Goal: Transaction & Acquisition: Purchase product/service

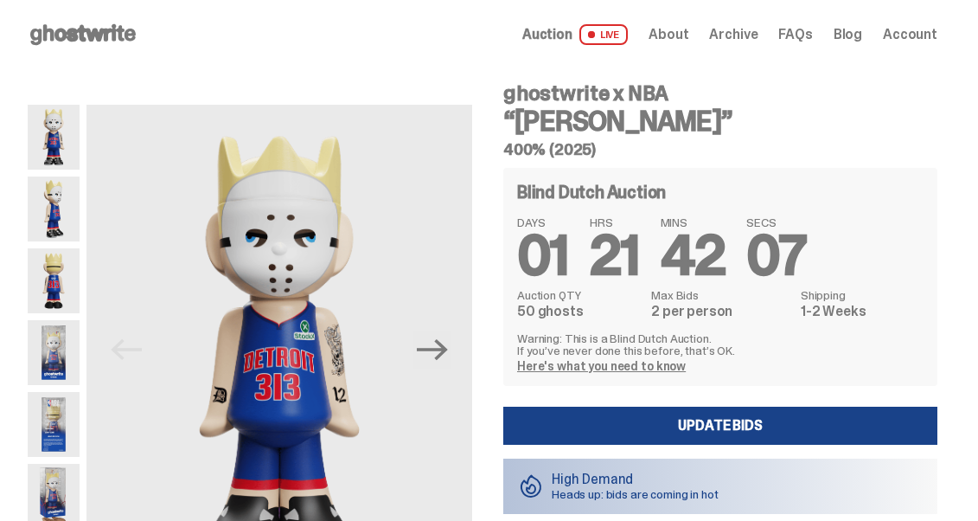
click at [55, 196] on img at bounding box center [54, 208] width 52 height 65
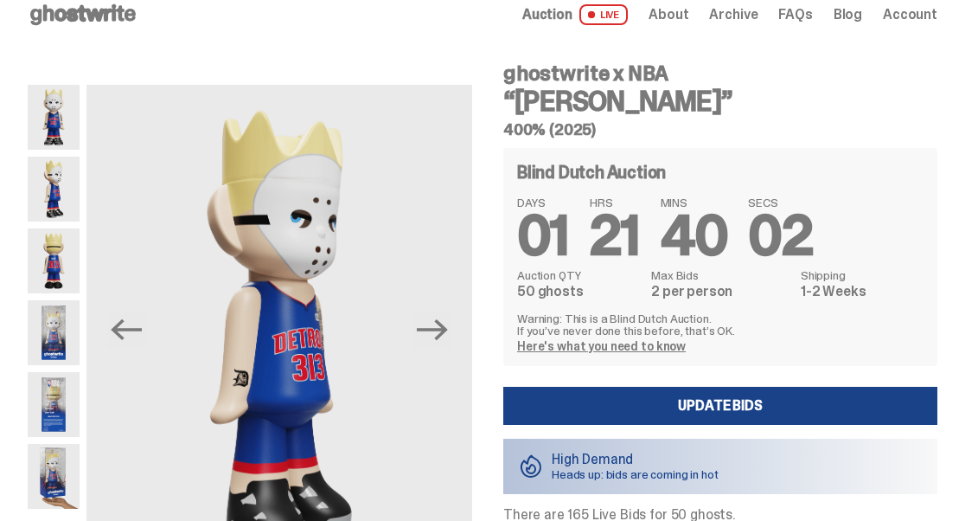
scroll to position [31, 0]
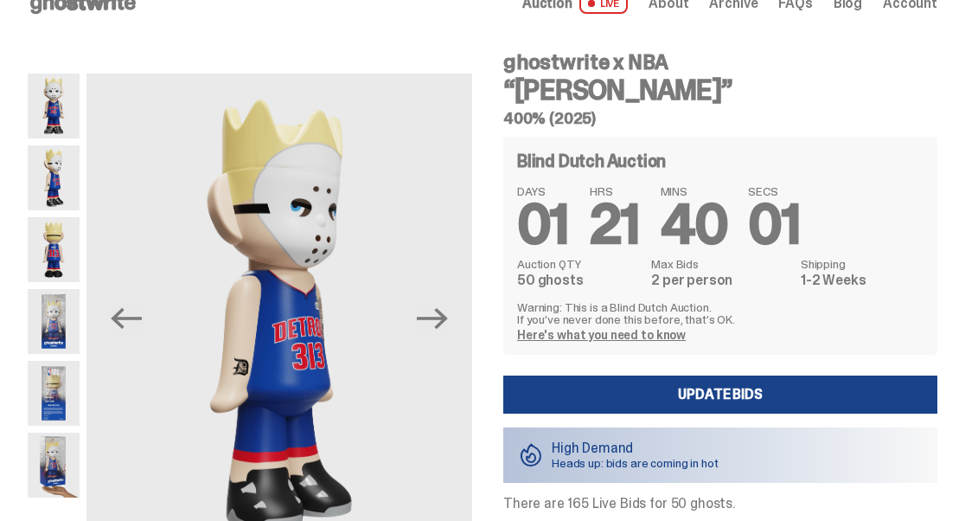
click at [61, 339] on img at bounding box center [54, 321] width 52 height 65
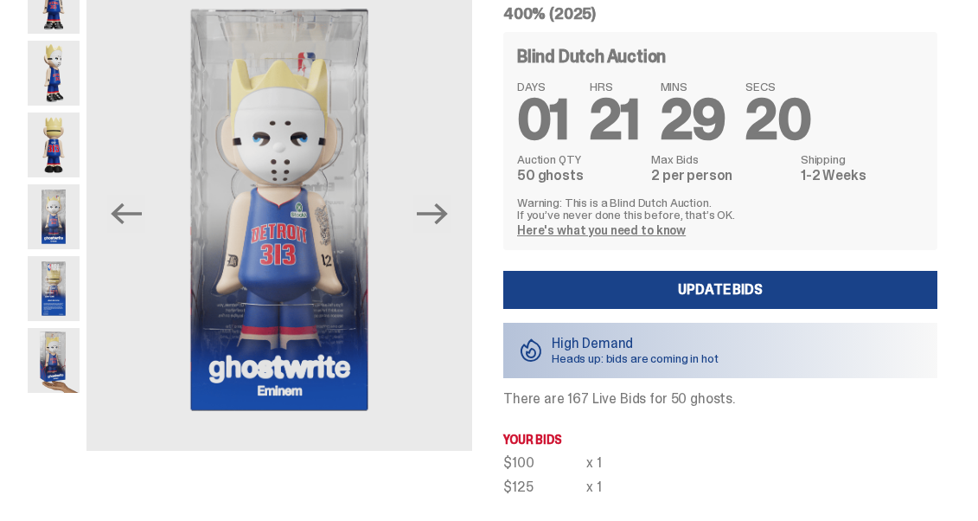
scroll to position [140, 0]
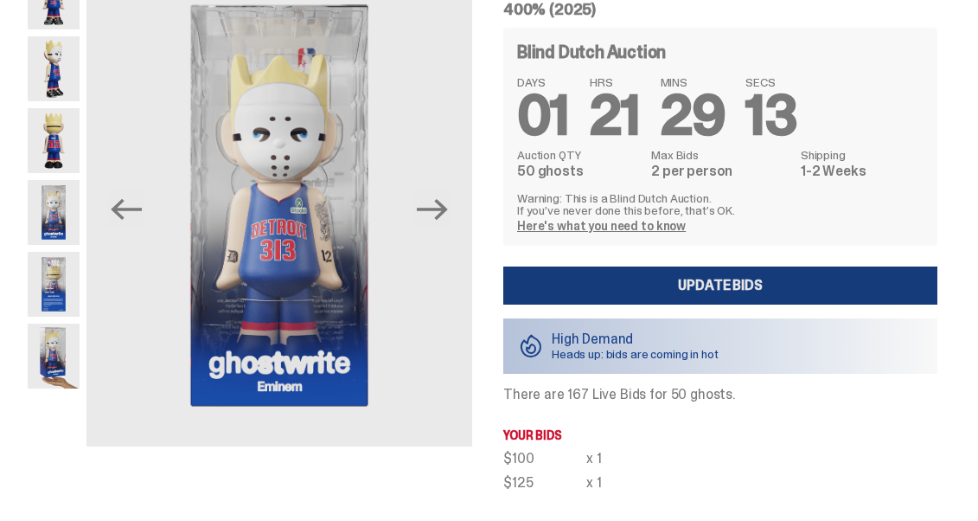
click at [619, 271] on link "Update Bids" at bounding box center [720, 285] width 434 height 38
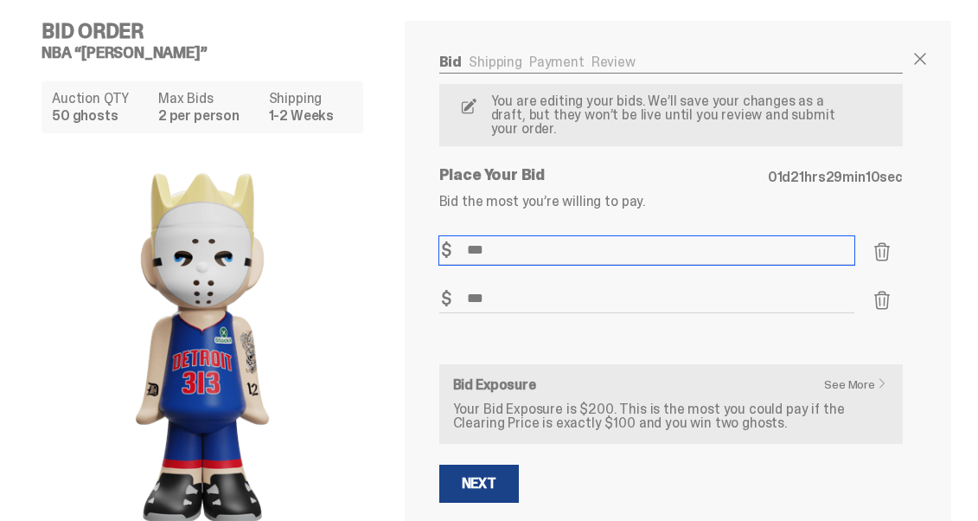
click at [547, 236] on input "***" at bounding box center [646, 250] width 415 height 29
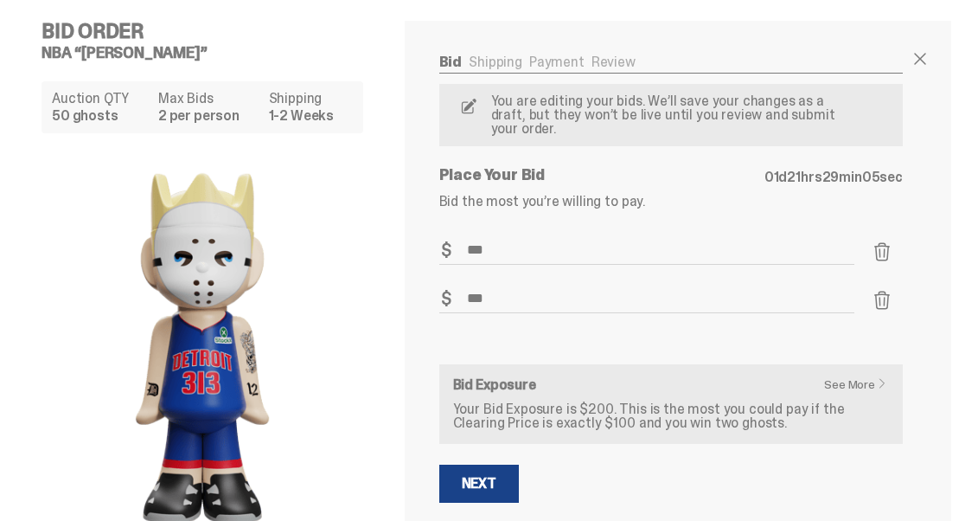
click at [890, 242] on span at bounding box center [882, 251] width 21 height 21
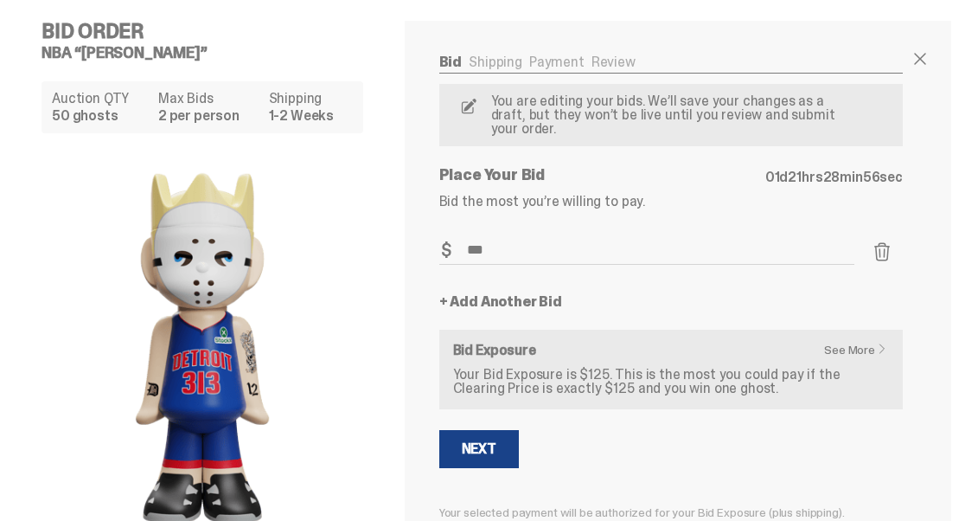
click at [892, 241] on span at bounding box center [882, 251] width 21 height 21
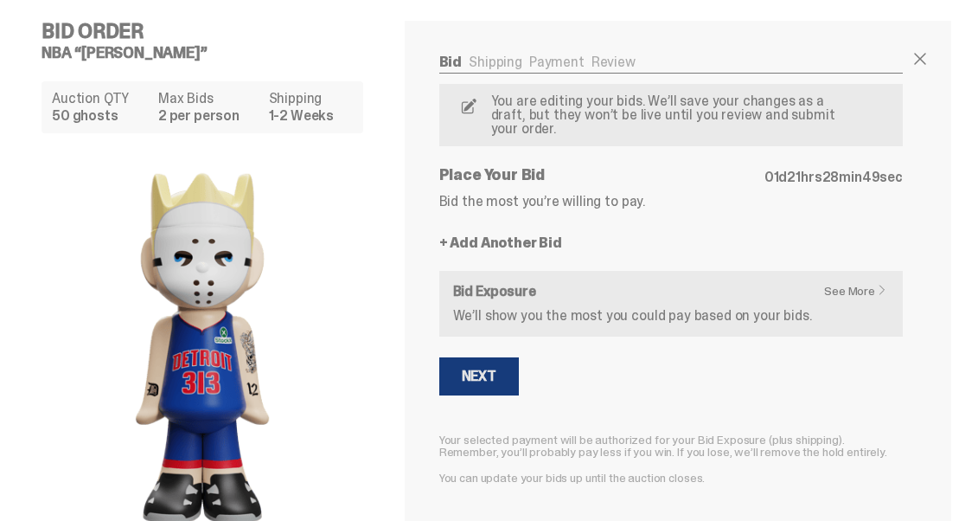
click at [495, 369] on div "Next" at bounding box center [479, 376] width 35 height 14
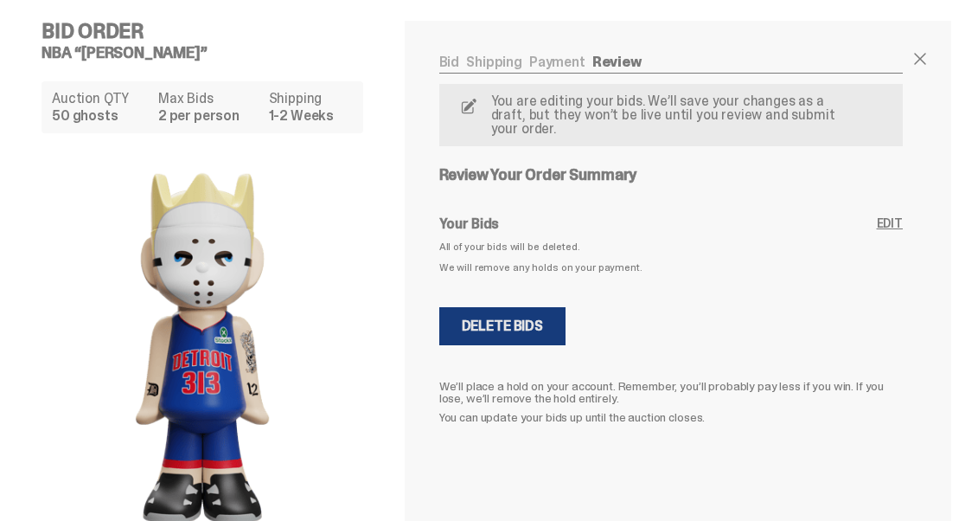
click at [529, 319] on div "Delete Bids" at bounding box center [502, 326] width 81 height 14
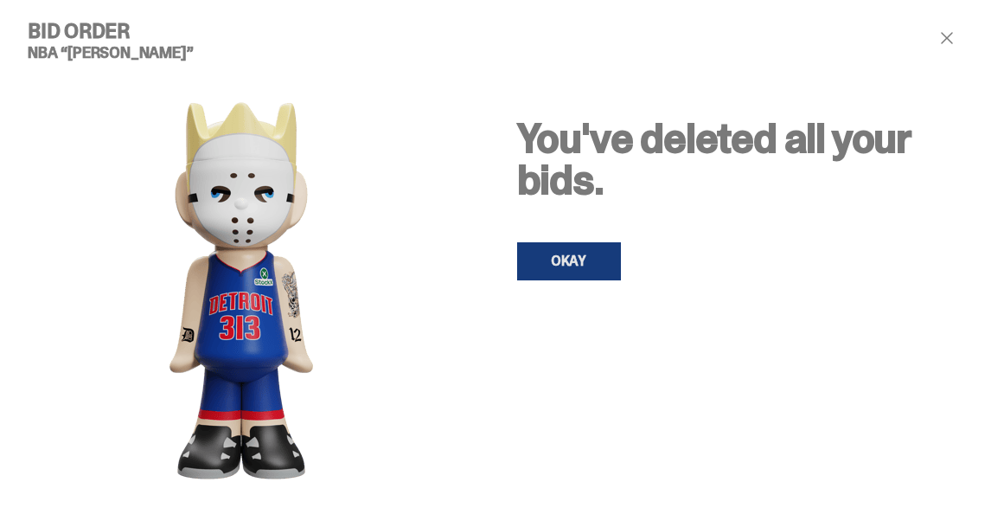
click at [572, 267] on link "OKAY" at bounding box center [569, 261] width 104 height 38
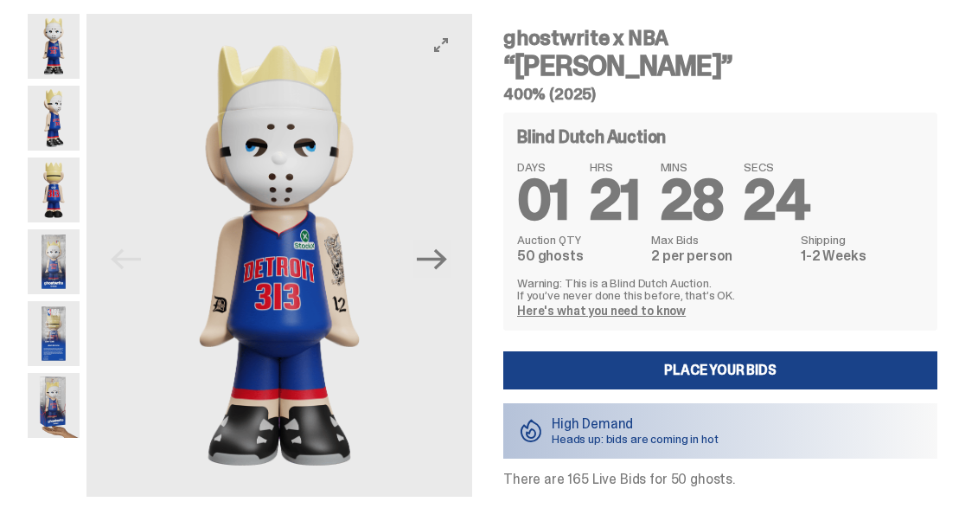
scroll to position [46, 0]
